Goal: Transaction & Acquisition: Purchase product/service

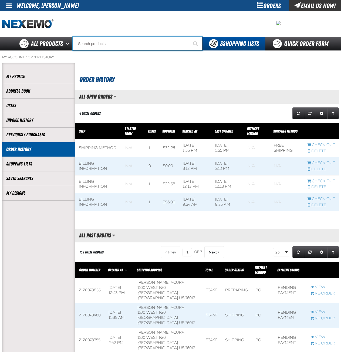
click at [115, 44] on input "Search" at bounding box center [138, 44] width 130 height 14
type input "name tag"
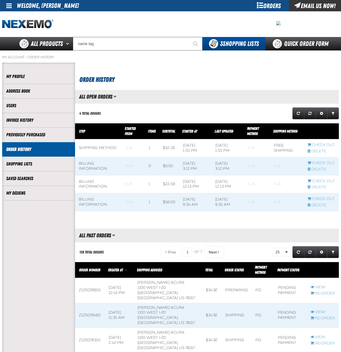
click at [266, 7] on div "Orders" at bounding box center [269, 5] width 41 height 11
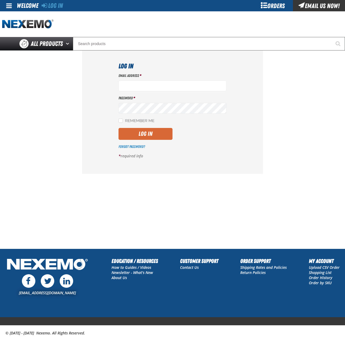
type input "msessions01@vtaig.com"
click at [154, 131] on button "Log In" at bounding box center [146, 134] width 54 height 12
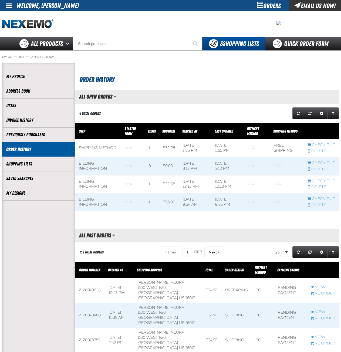
scroll to position [0, 0]
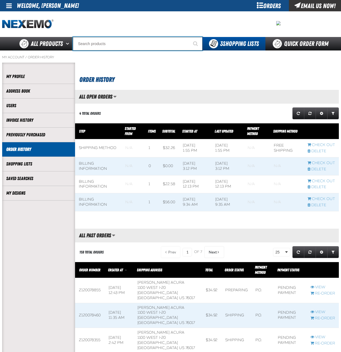
click at [115, 44] on input "Search" at bounding box center [138, 44] width 130 height 14
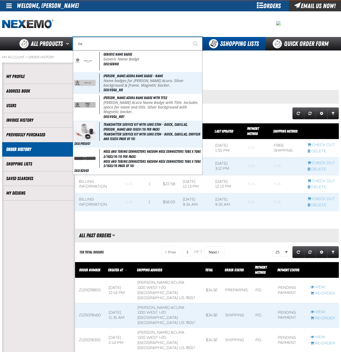
type input "n"
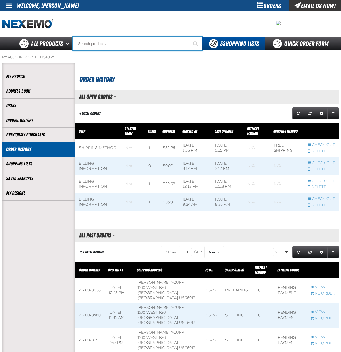
click at [117, 45] on input "Search" at bounding box center [138, 44] width 130 height 14
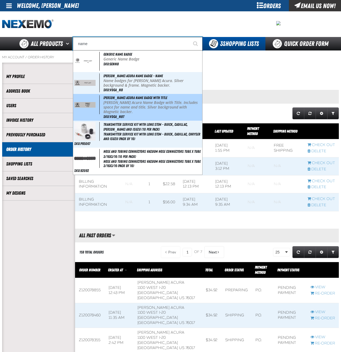
click at [146, 105] on p "Vandergriff Acura Name Badge with Title. Includes space for name and title. Sil…" at bounding box center [153, 108] width 98 height 14
type input "Vandergriff Acura Name Badge with Title"
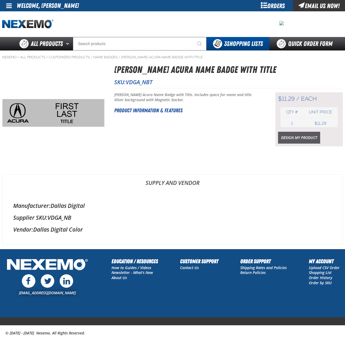
click at [297, 140] on link "Design My Product" at bounding box center [299, 138] width 42 height 12
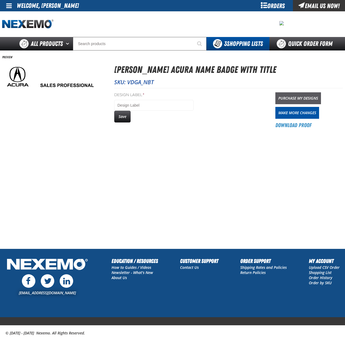
click at [307, 98] on link "Purchase My Designs" at bounding box center [299, 98] width 46 height 12
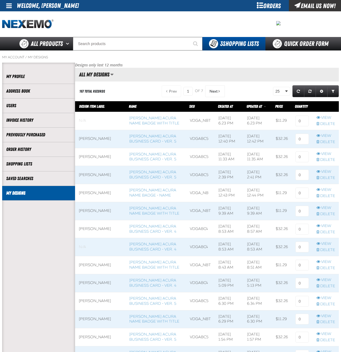
scroll to position [0, 0]
click at [302, 124] on input at bounding box center [303, 121] width 14 height 11
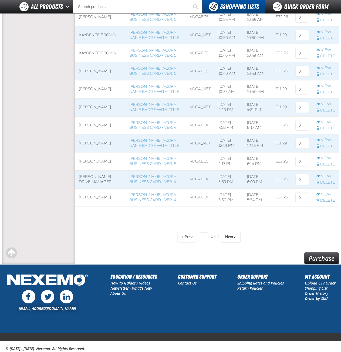
scroll to position [359, 0]
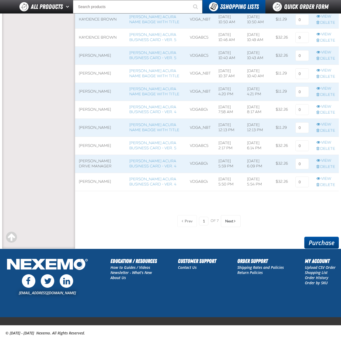
type input "20"
click at [320, 241] on link "Purchase" at bounding box center [322, 243] width 35 height 12
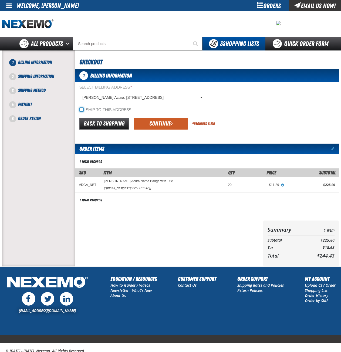
click at [82, 110] on input "Ship to this address" at bounding box center [81, 110] width 4 height 4
checkbox input "true"
click at [105, 123] on link "Back to Shopping" at bounding box center [103, 124] width 49 height 12
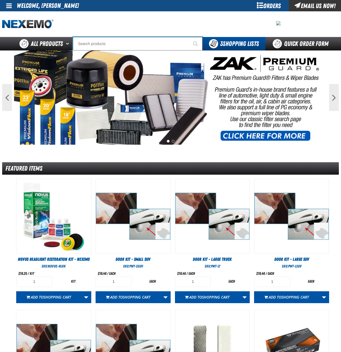
click at [125, 45] on input "Search" at bounding box center [138, 44] width 130 height 14
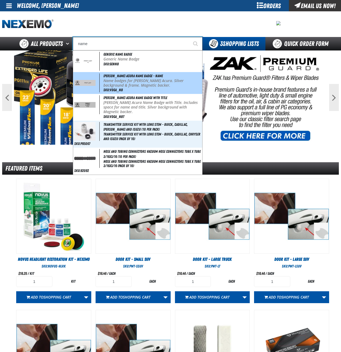
click at [140, 85] on p "Name badges for Vandergriff Acura. Silver background & frame. Magnetic backer." at bounding box center [153, 83] width 98 height 9
type input "[PERSON_NAME] Acura Name Badge - Name"
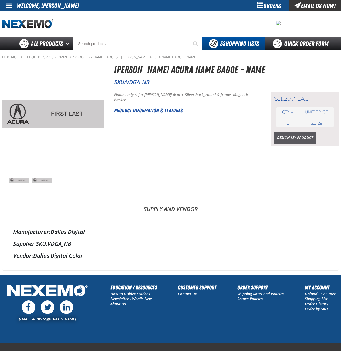
click at [290, 139] on link "Design My Product" at bounding box center [295, 138] width 42 height 12
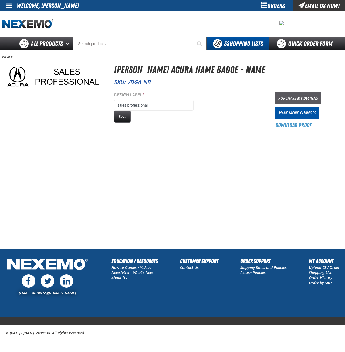
click at [297, 99] on link "Purchase My Designs" at bounding box center [299, 98] width 46 height 12
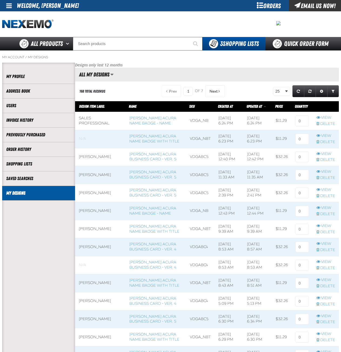
scroll to position [0, 0]
click at [301, 121] on input at bounding box center [303, 121] width 14 height 11
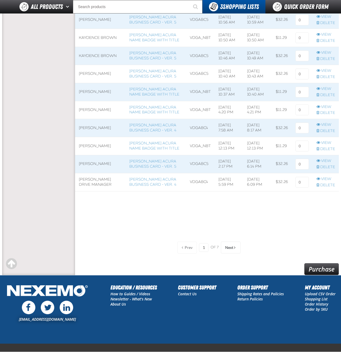
scroll to position [385, 0]
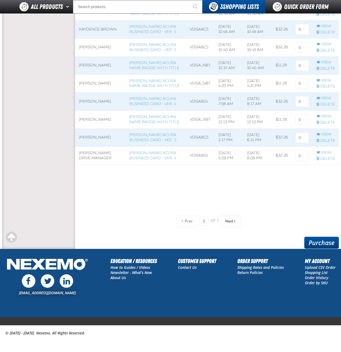
type input "5"
click at [317, 242] on link "Purchase" at bounding box center [322, 243] width 35 height 12
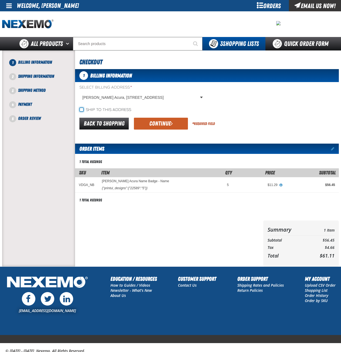
click at [81, 109] on input "Ship to this address" at bounding box center [81, 110] width 4 height 4
checkbox input "true"
click at [167, 125] on button "Continue" at bounding box center [161, 124] width 54 height 12
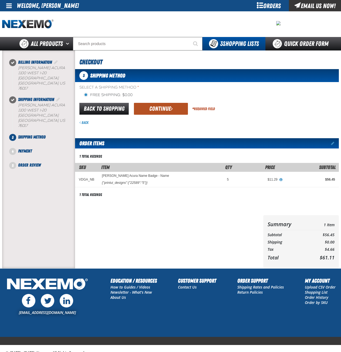
click at [165, 111] on button "Continue" at bounding box center [161, 109] width 54 height 12
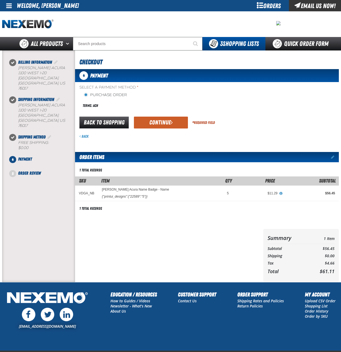
click at [172, 122] on span "submit" at bounding box center [172, 122] width 2 height 6
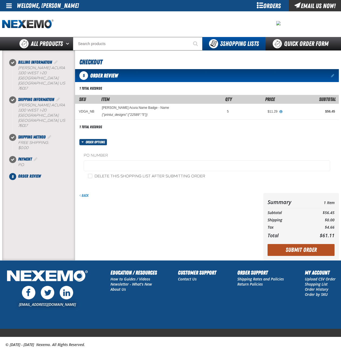
click at [306, 251] on button "Submit Order" at bounding box center [301, 250] width 67 height 12
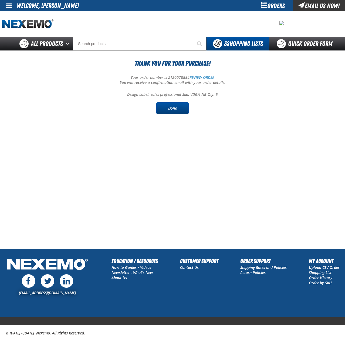
click at [178, 111] on link "Done" at bounding box center [173, 108] width 32 height 12
